Goal: Information Seeking & Learning: Learn about a topic

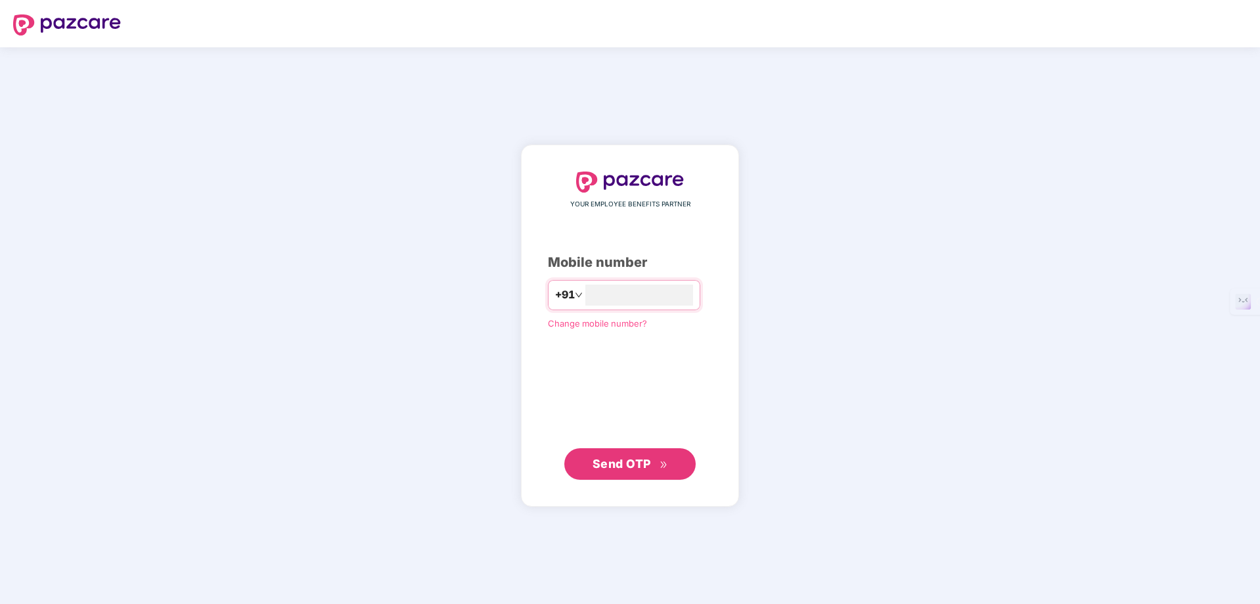
type input "**********"
click at [623, 473] on button "Send OTP" at bounding box center [629, 464] width 131 height 32
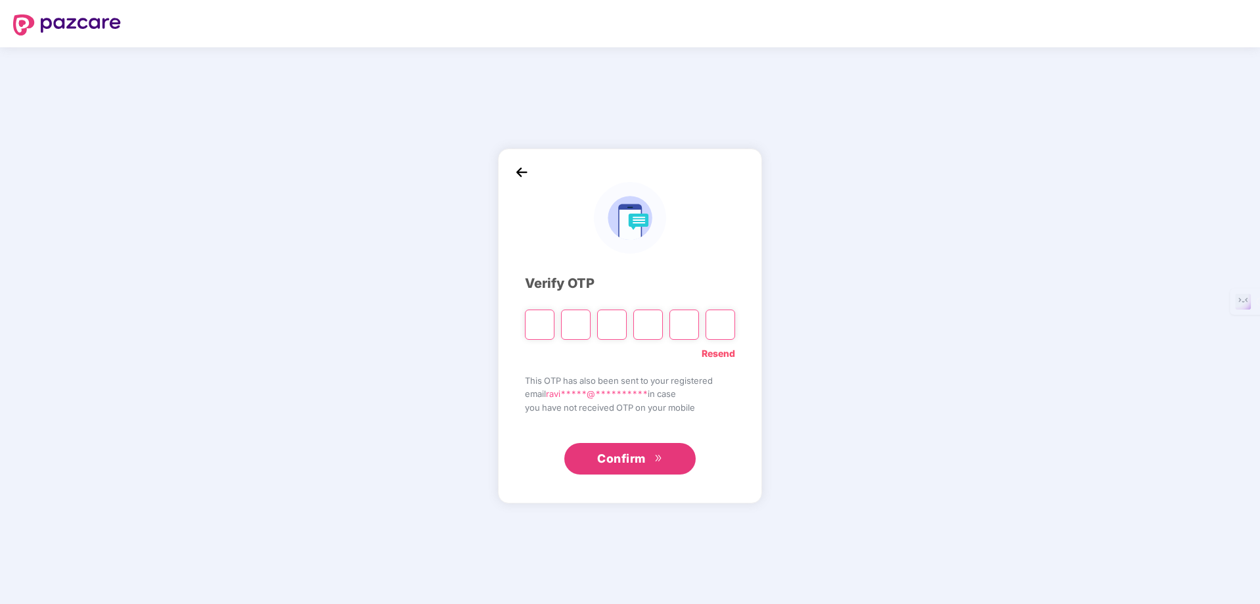
type input "*"
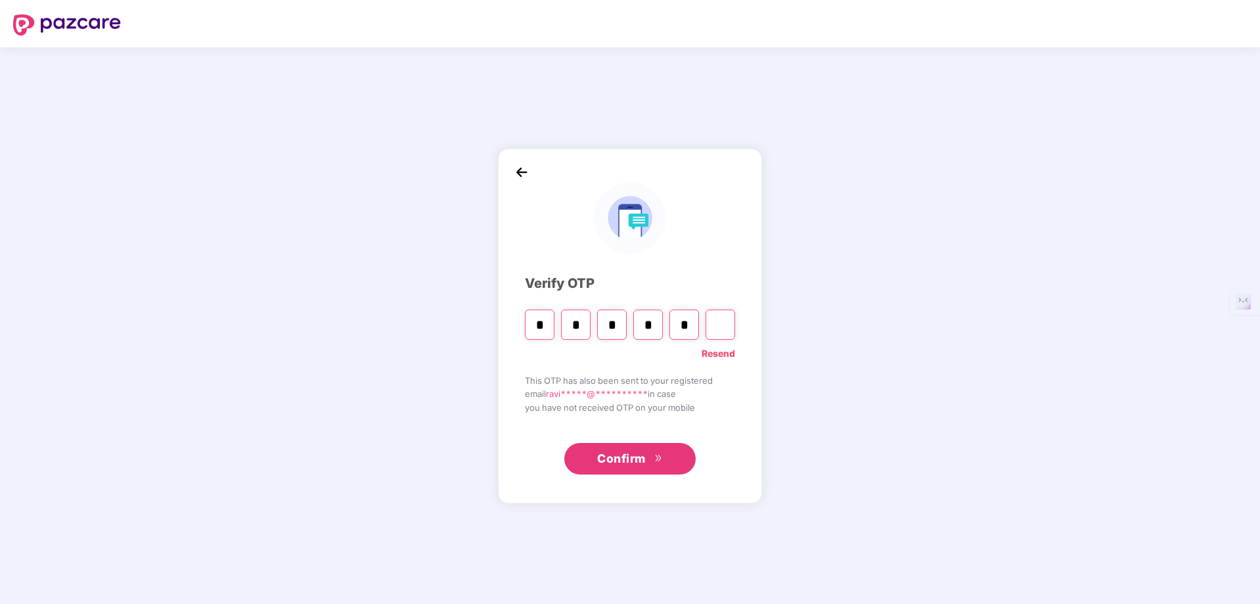
type input "*"
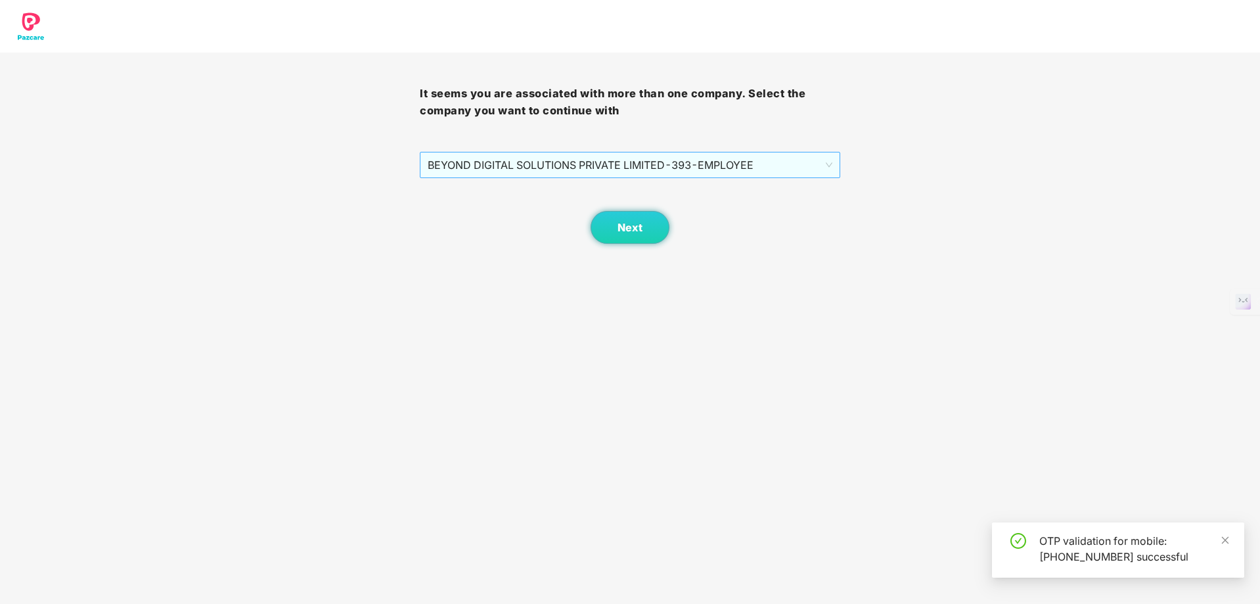
click at [750, 164] on span "BEYOND DIGITAL SOLUTIONS PRIVATE LIMITED - 393 - EMPLOYEE" at bounding box center [630, 164] width 404 height 25
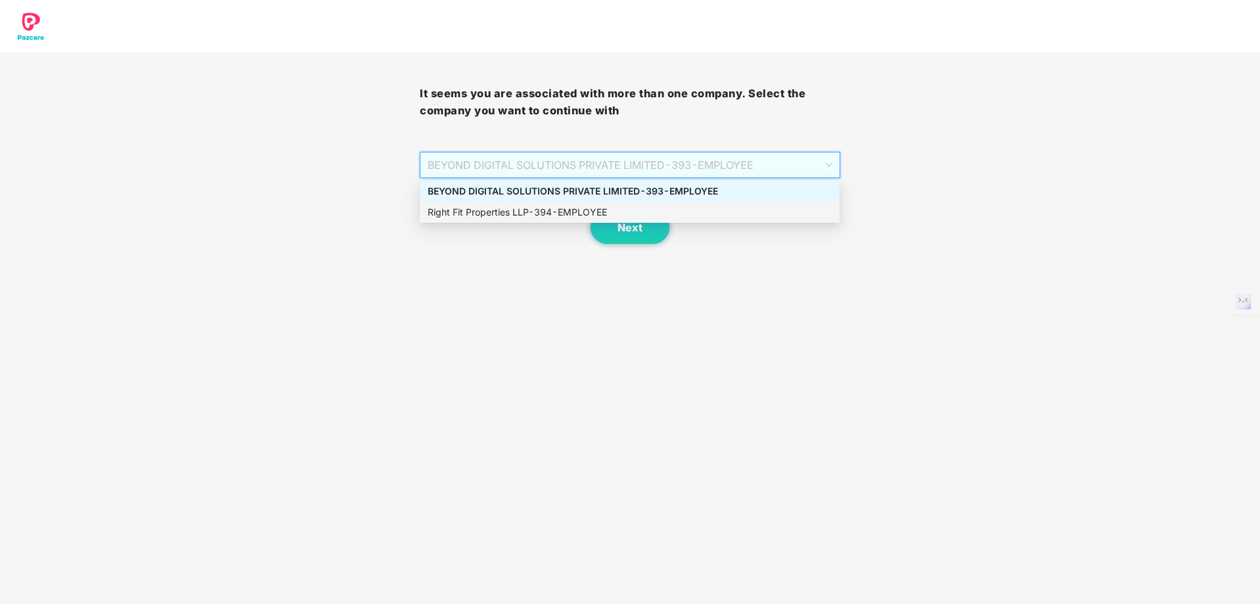
drag, startPoint x: 736, startPoint y: 216, endPoint x: 745, endPoint y: 219, distance: 9.8
click at [745, 219] on div "Right Fit Properties LLP - 394 - EMPLOYEE" at bounding box center [630, 212] width 420 height 21
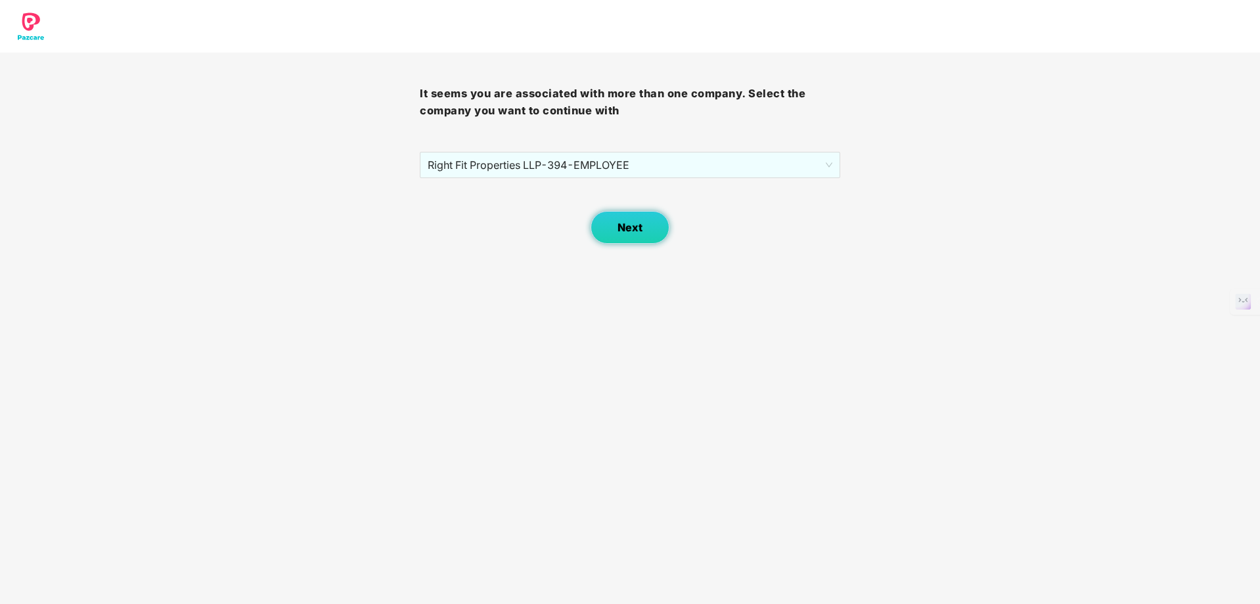
click at [615, 223] on button "Next" at bounding box center [629, 227] width 79 height 33
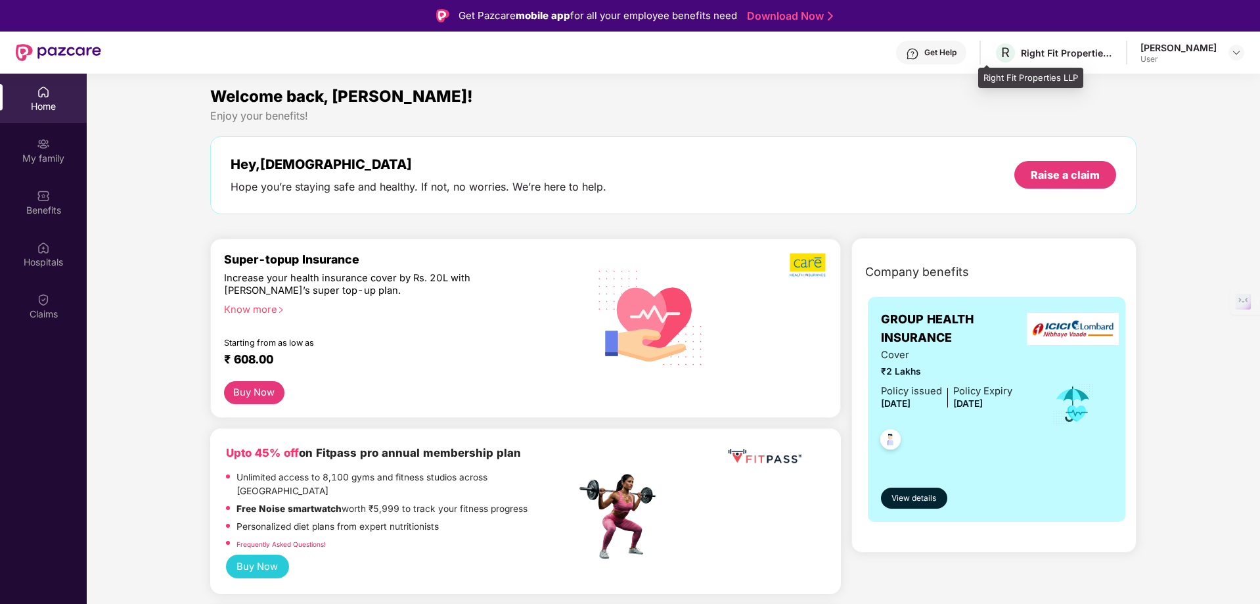
click at [1043, 53] on div "Right Fit Properties LLP" at bounding box center [1067, 53] width 92 height 12
click at [1231, 51] on div at bounding box center [1236, 53] width 16 height 16
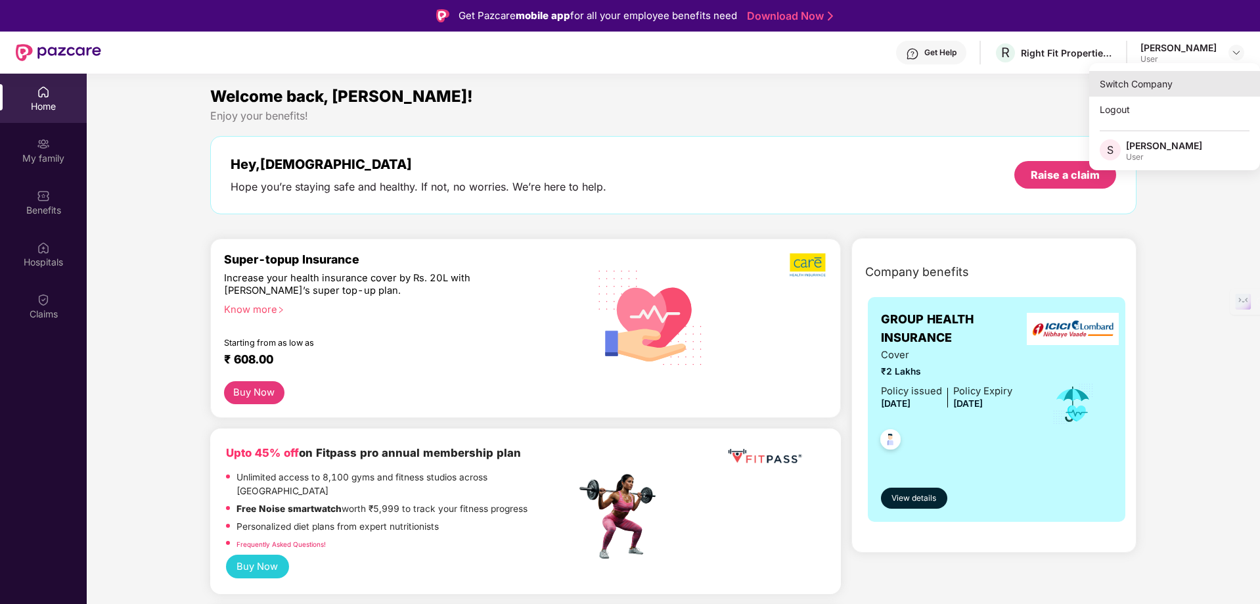
click at [1147, 81] on div "Switch Company" at bounding box center [1174, 84] width 171 height 26
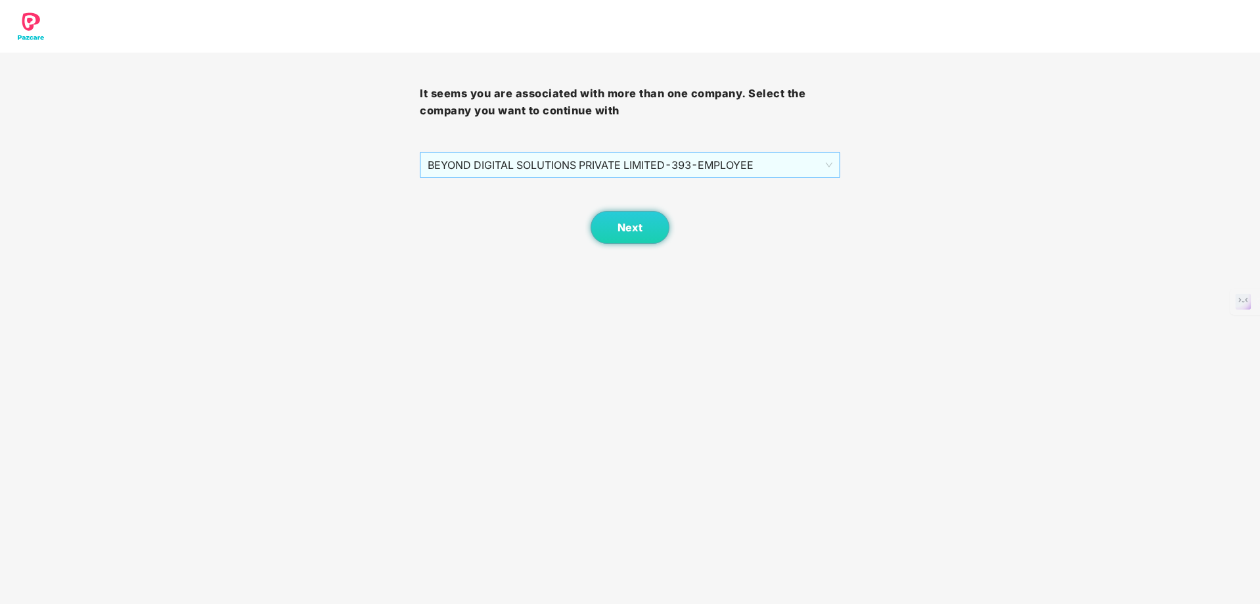
click at [648, 170] on span "BEYOND DIGITAL SOLUTIONS PRIVATE LIMITED - 393 - EMPLOYEE" at bounding box center [630, 164] width 404 height 25
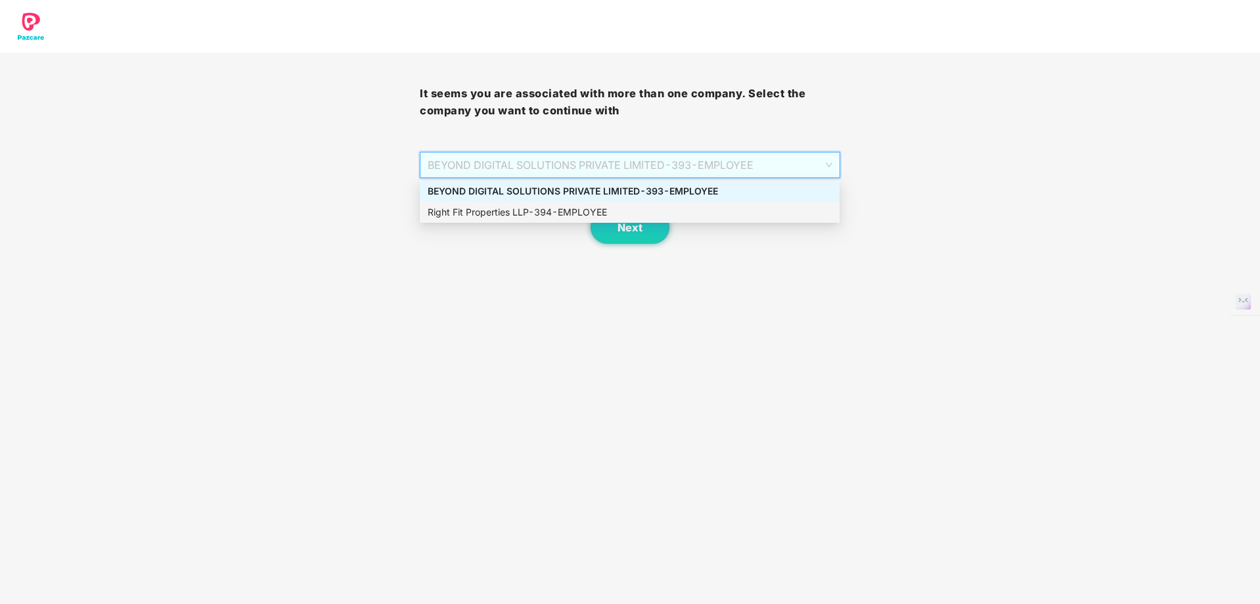
click at [636, 211] on div "Right Fit Properties LLP - 394 - EMPLOYEE" at bounding box center [630, 212] width 404 height 14
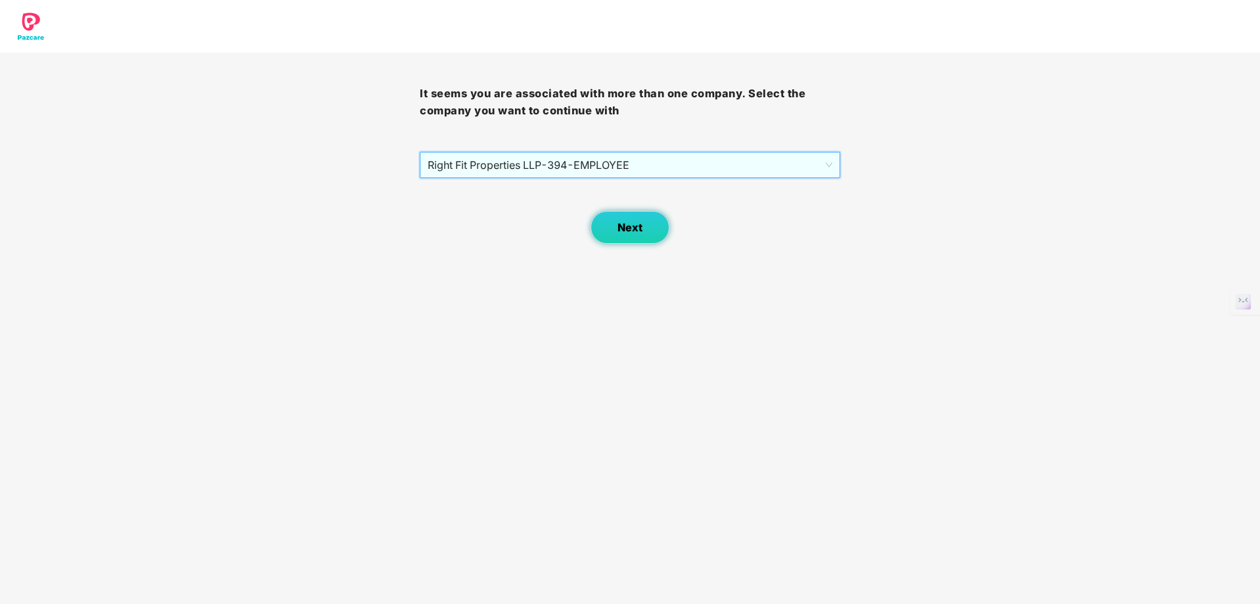
click at [632, 220] on button "Next" at bounding box center [629, 227] width 79 height 33
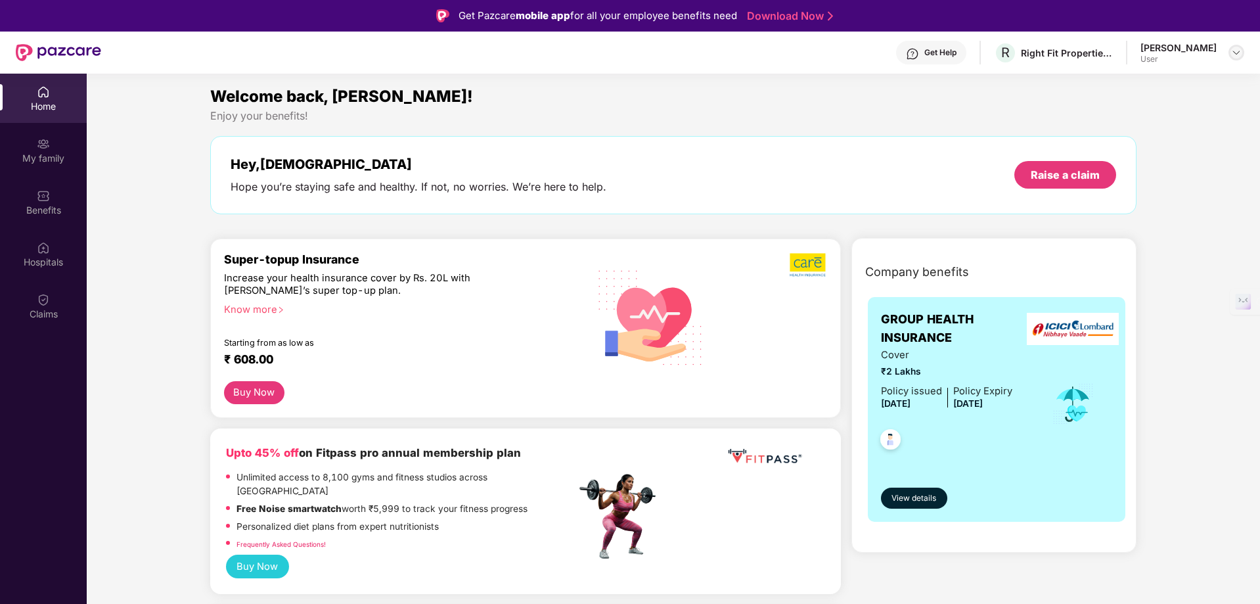
click at [1237, 53] on img at bounding box center [1236, 52] width 11 height 11
click at [1128, 150] on div "[PERSON_NAME]" at bounding box center [1164, 145] width 76 height 12
click at [1050, 66] on div "Get Help R Right Fit Properties LLP [PERSON_NAME] Moota User" at bounding box center [672, 53] width 1143 height 42
click at [924, 56] on div "Get Help" at bounding box center [940, 52] width 32 height 11
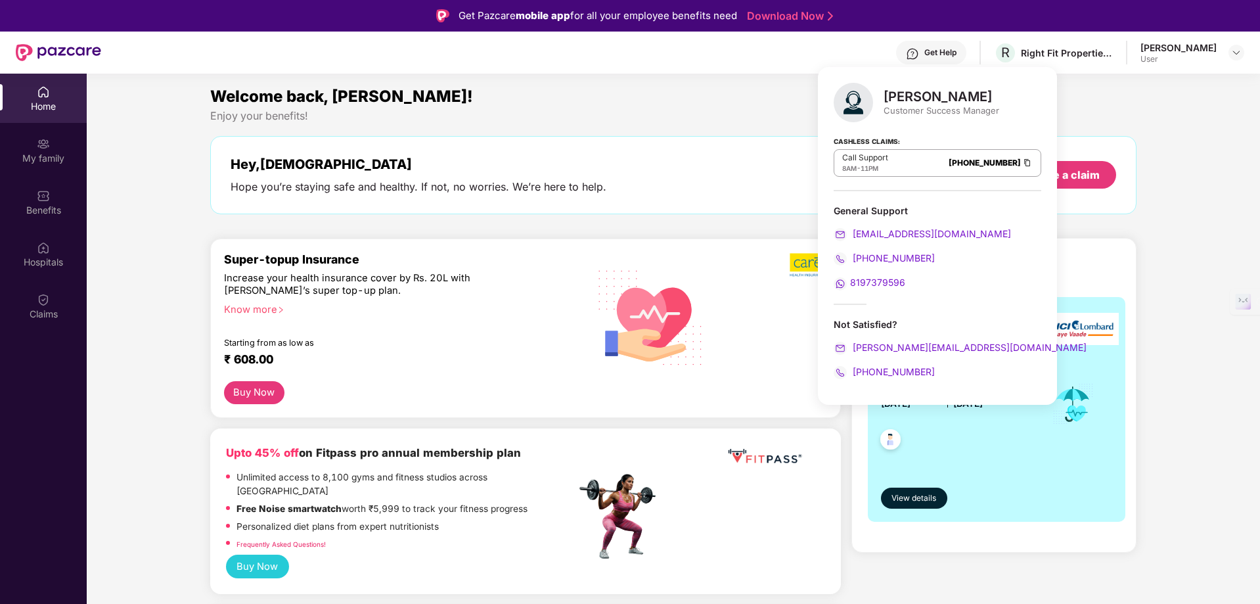
click at [850, 423] on div "Company benefits GROUP HEALTH INSURANCE Cover ₹2 Lakhs Policy issued [DATE] Pol…" at bounding box center [994, 403] width 342 height 297
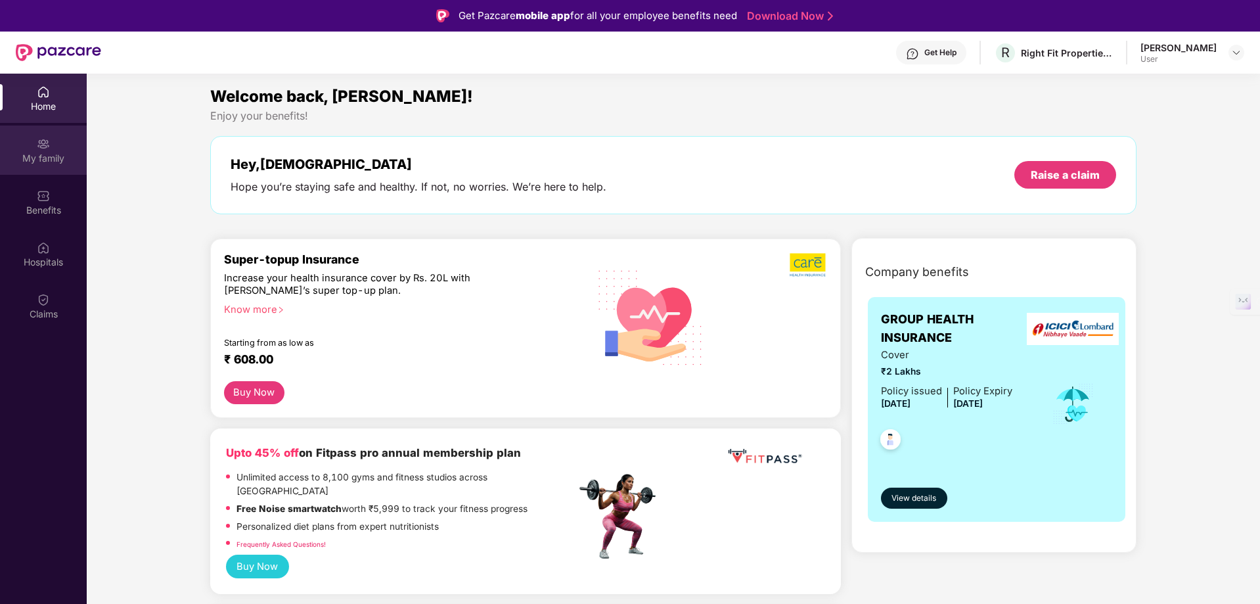
click at [39, 157] on div "My family" at bounding box center [43, 158] width 87 height 13
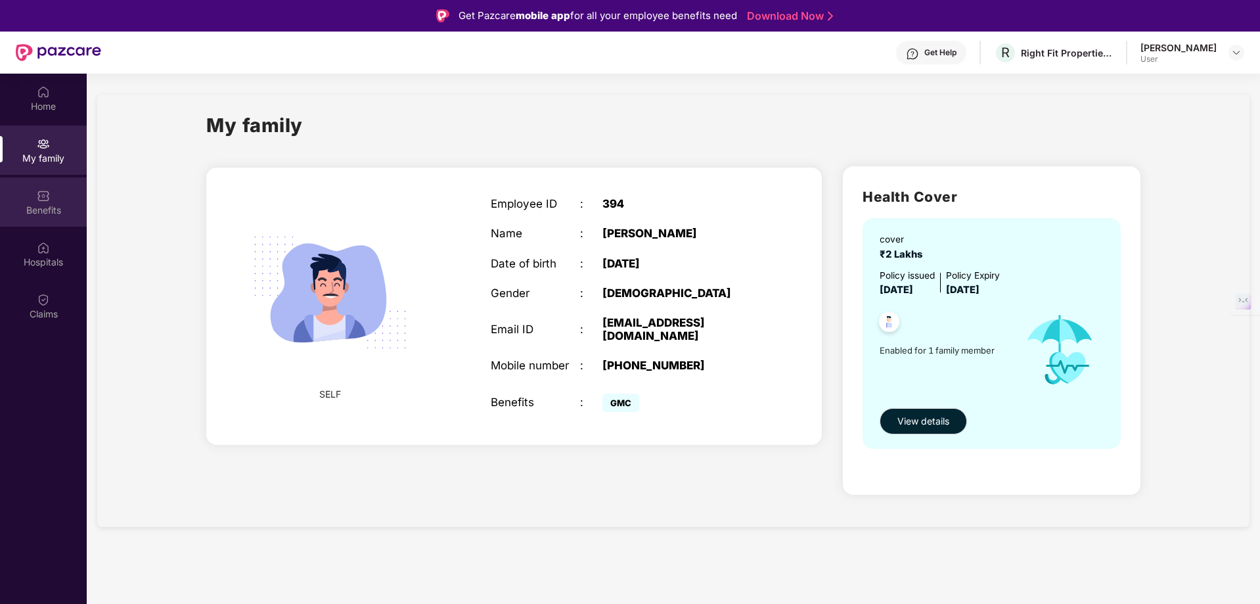
click at [37, 209] on div "Benefits" at bounding box center [43, 210] width 87 height 13
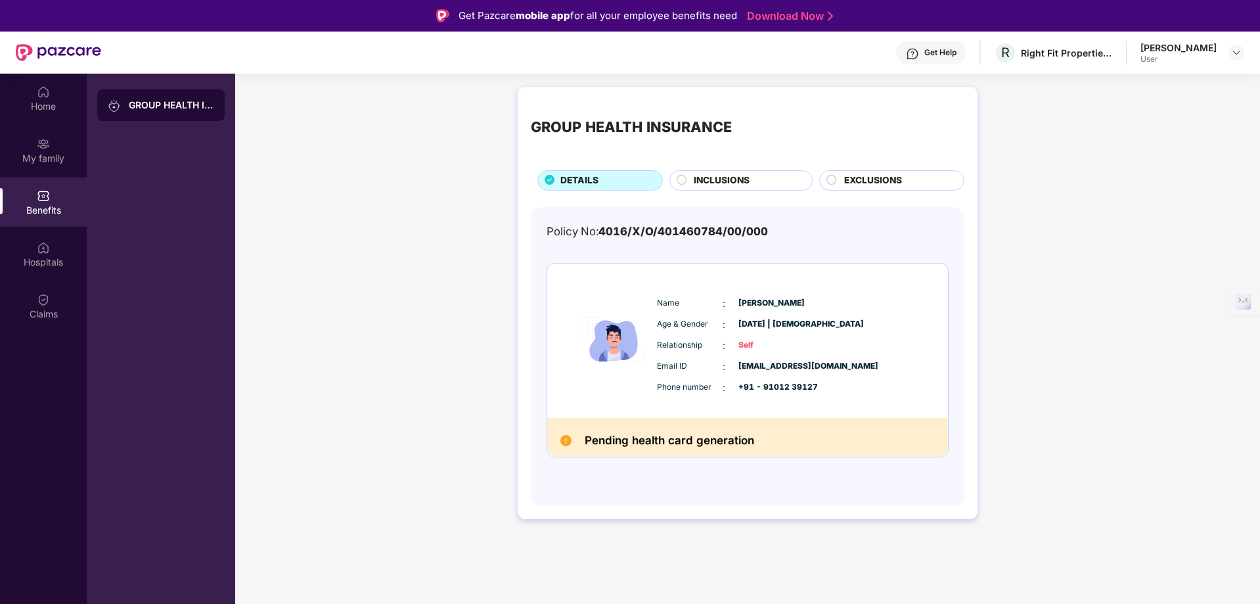
click at [732, 271] on div "Name : [PERSON_NAME] Age & Gender : [DATE] | [DEMOGRAPHIC_DATA] Relationship : …" at bounding box center [747, 340] width 401 height 154
click at [732, 316] on div "Name : [PERSON_NAME] Age & Gender : [DATE] | [DEMOGRAPHIC_DATA] Relationship : …" at bounding box center [786, 346] width 267 height 112
click at [722, 288] on div "Name : [PERSON_NAME] Age & Gender : [DATE] | [DEMOGRAPHIC_DATA] Relationship : …" at bounding box center [747, 340] width 401 height 154
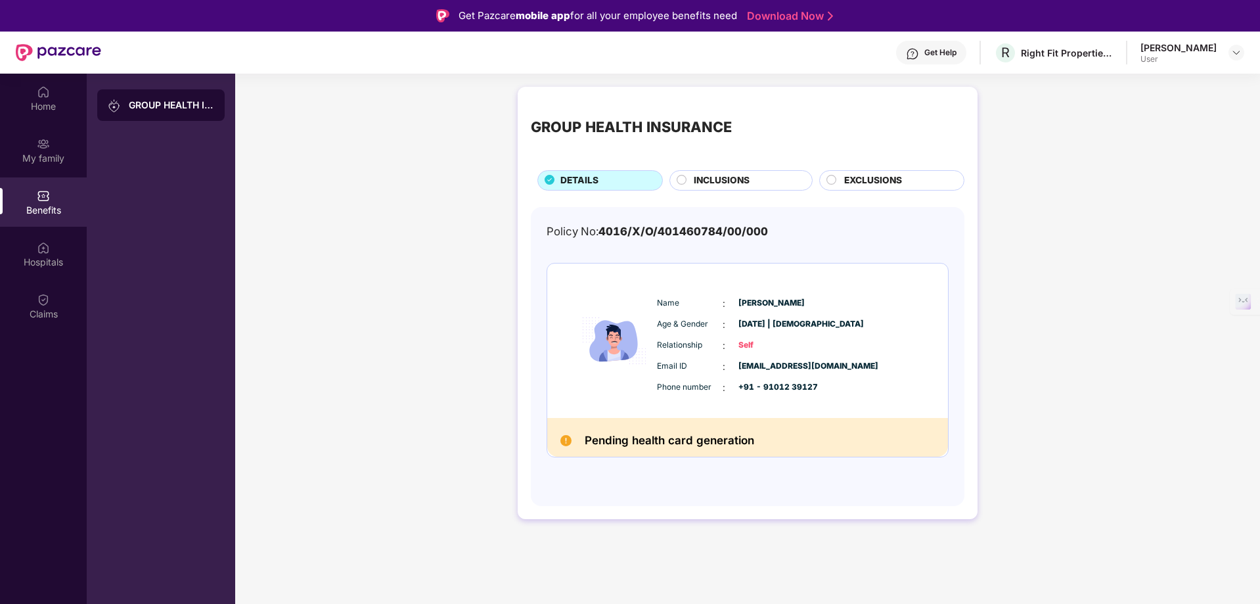
click at [925, 51] on div "Get Help" at bounding box center [940, 52] width 32 height 11
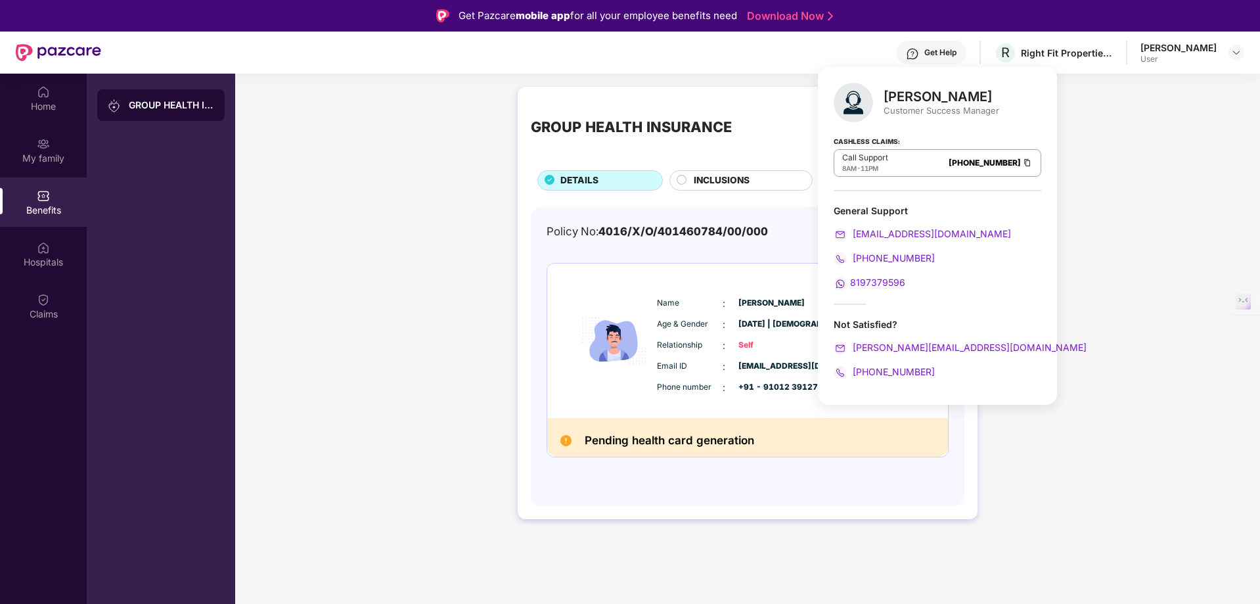
click at [669, 248] on div "Policy No: 4016/X/O/401460784/00/000 Name : [PERSON_NAME] Age & Gender : [DATE]…" at bounding box center [747, 350] width 402 height 254
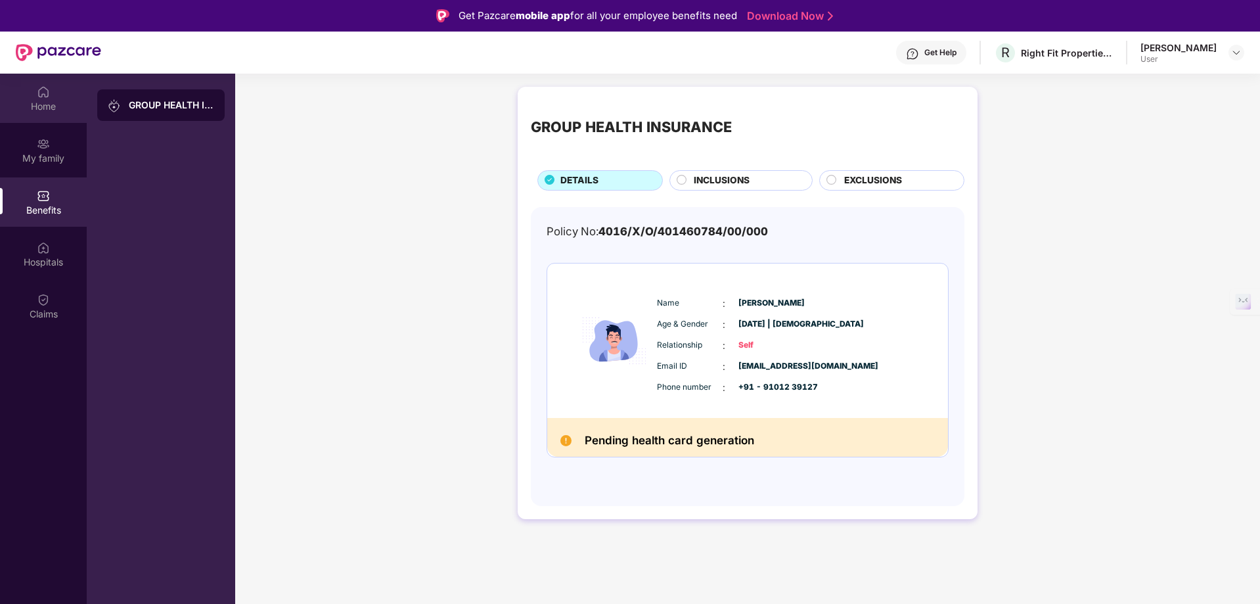
click at [43, 106] on div "Home" at bounding box center [43, 106] width 87 height 13
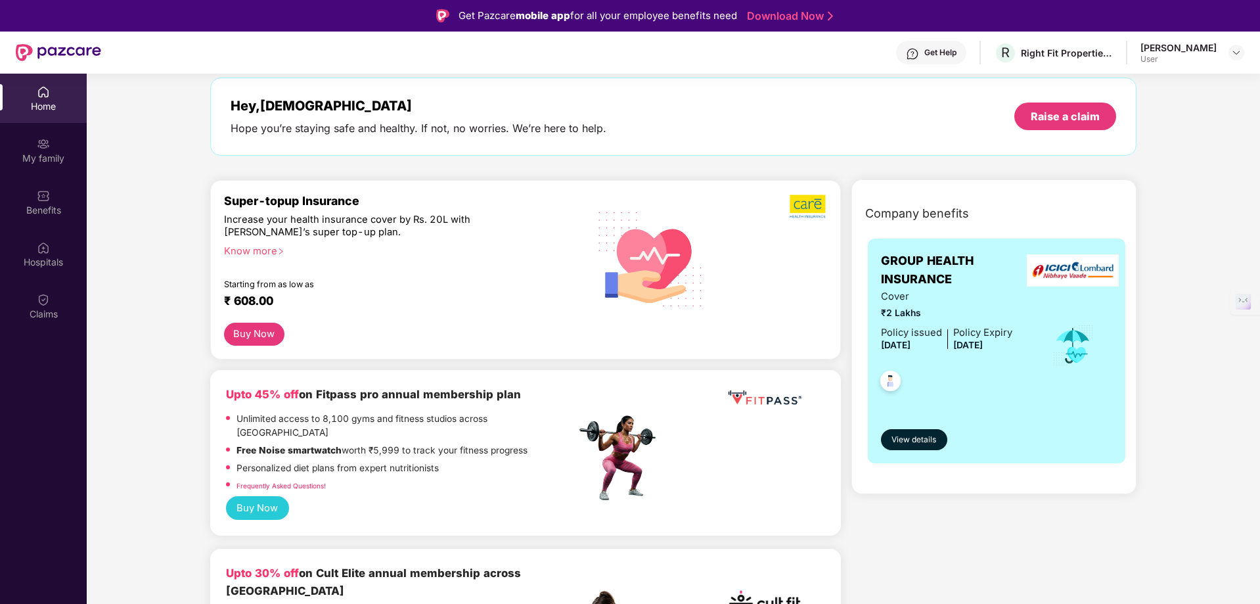
scroll to position [66, 0]
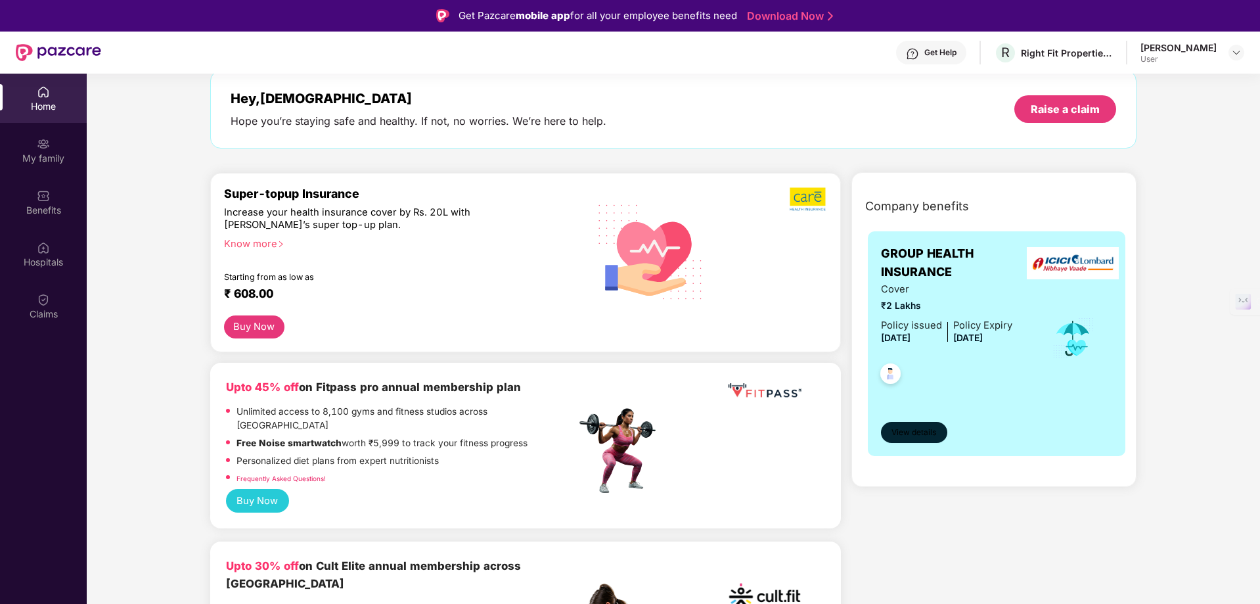
click at [937, 428] on button "View details" at bounding box center [914, 432] width 66 height 21
